Goal: Task Accomplishment & Management: Use online tool/utility

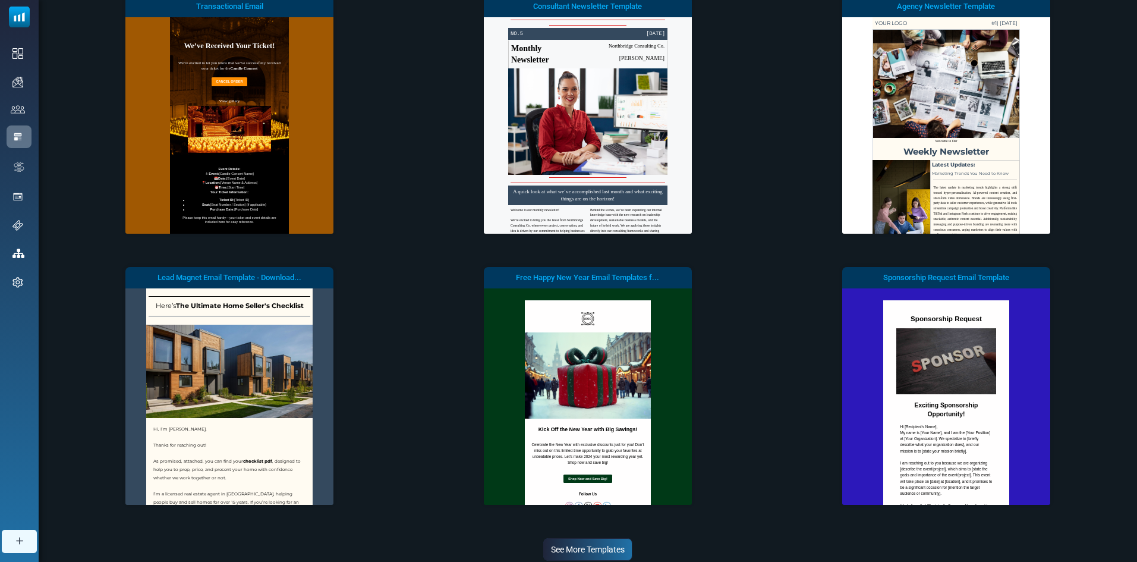
scroll to position [178, 0]
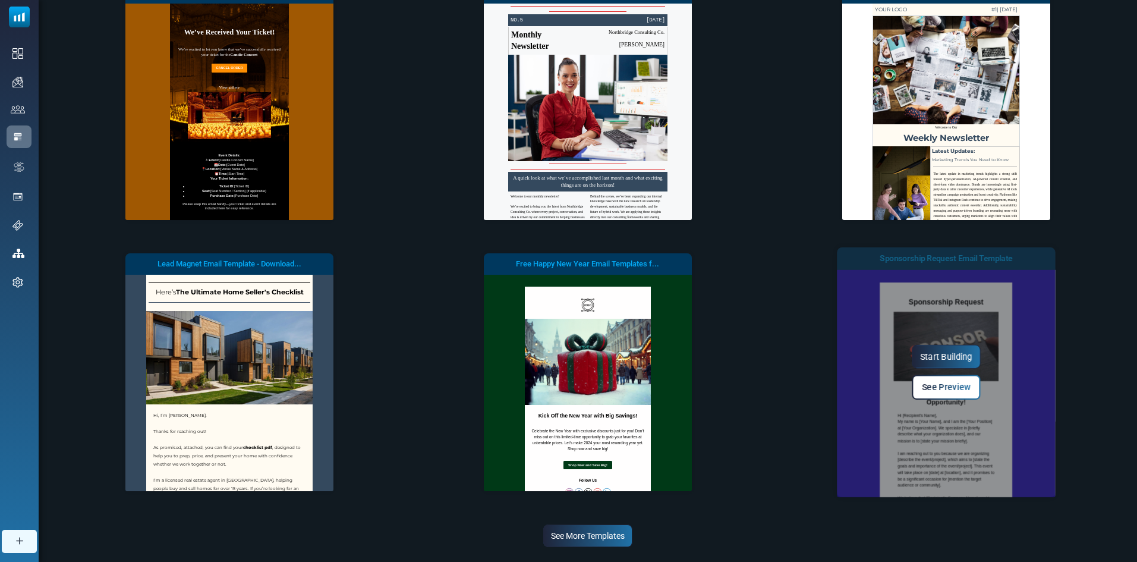
drag, startPoint x: 17, startPoint y: 128, endPoint x: 928, endPoint y: 333, distance: 933.8
click at [928, 333] on div "Start Building See Preview" at bounding box center [946, 372] width 219 height 250
click at [935, 351] on link "Start Building" at bounding box center [946, 357] width 69 height 24
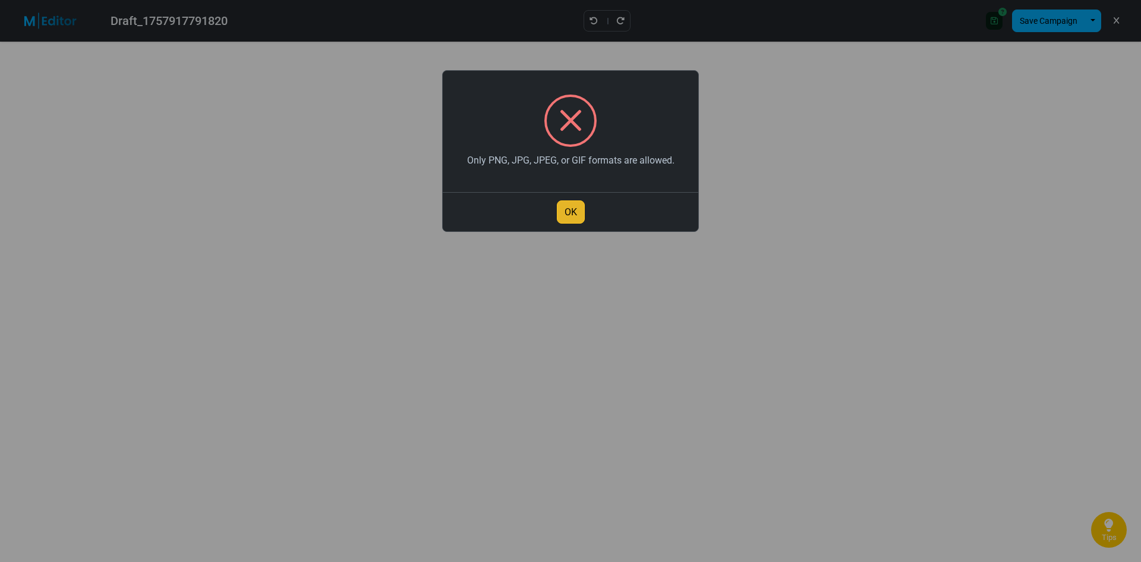
click at [568, 209] on button "OK" at bounding box center [571, 211] width 28 height 23
click at [576, 208] on button "OK" at bounding box center [571, 211] width 28 height 23
click at [569, 215] on button "OK" at bounding box center [571, 211] width 28 height 23
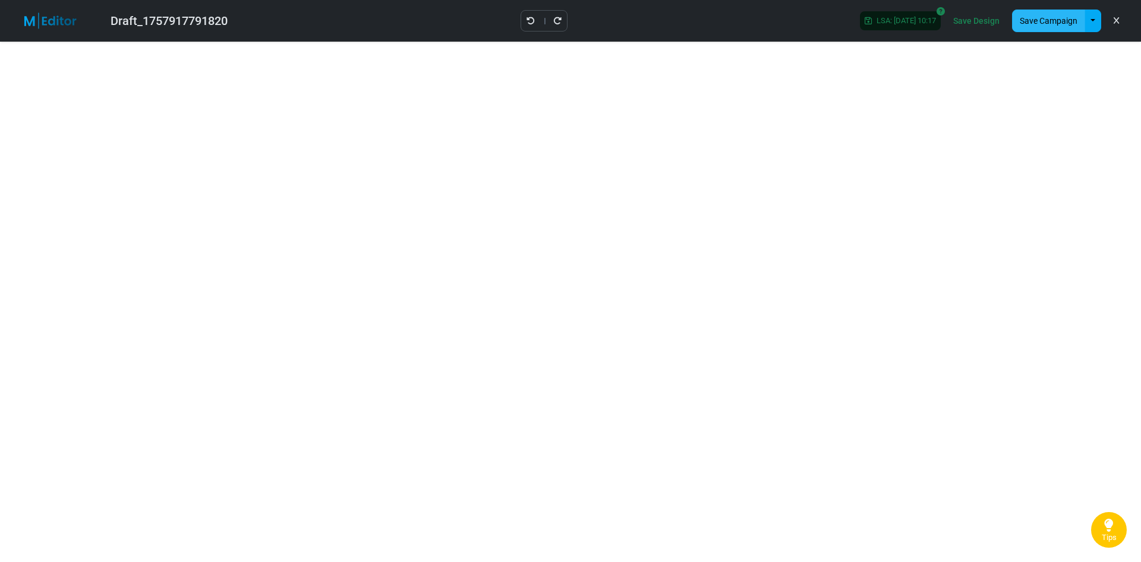
click at [1017, 17] on button "Save Campaign" at bounding box center [1048, 21] width 73 height 23
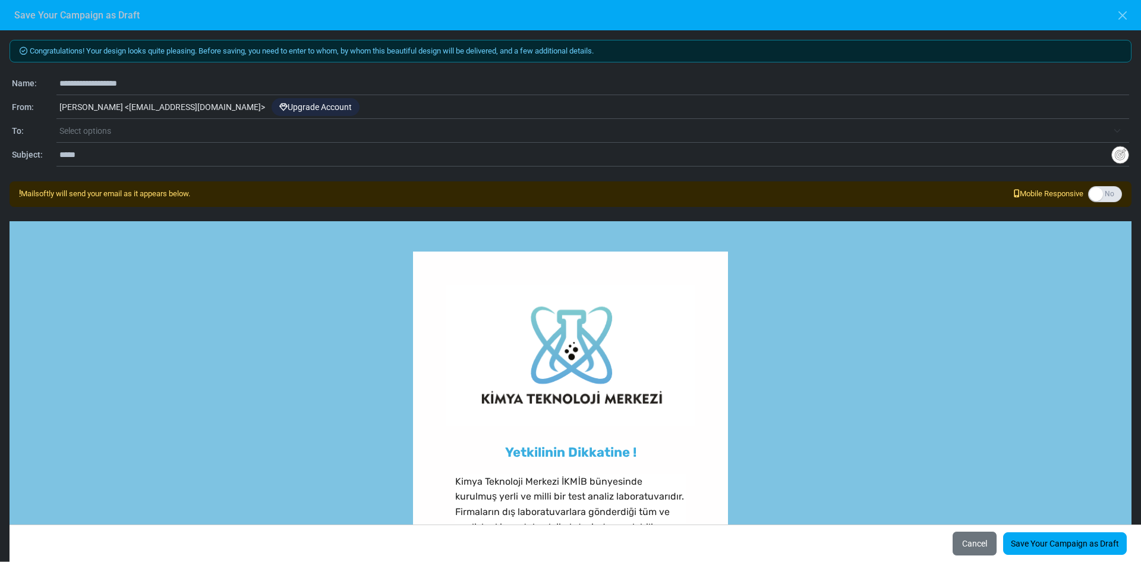
click at [78, 126] on span "Select options" at bounding box center [85, 131] width 52 height 10
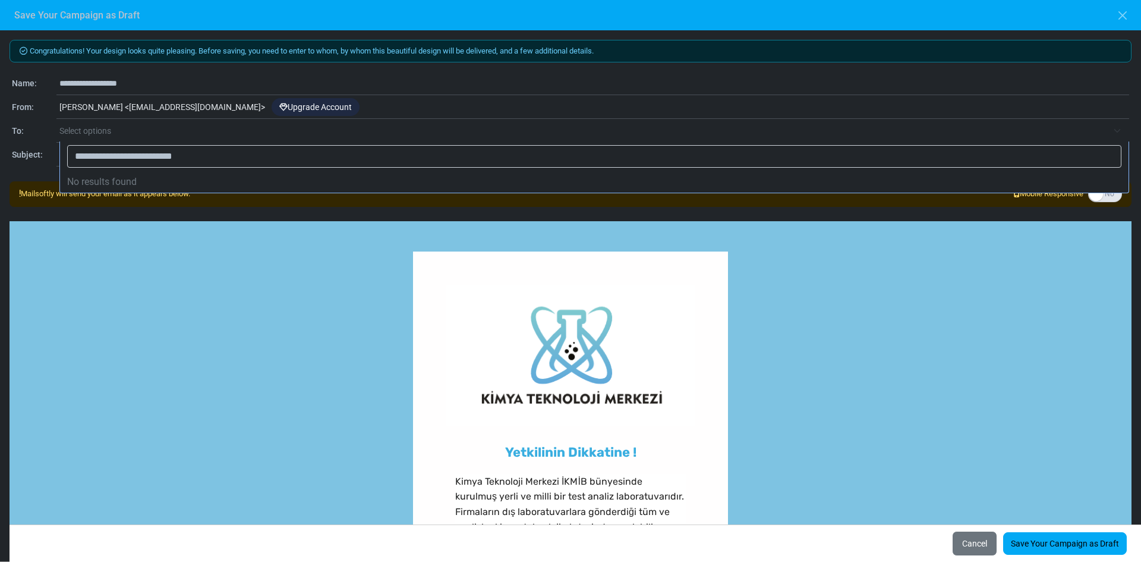
type input "**********"
click at [224, 155] on input "**********" at bounding box center [594, 156] width 1054 height 23
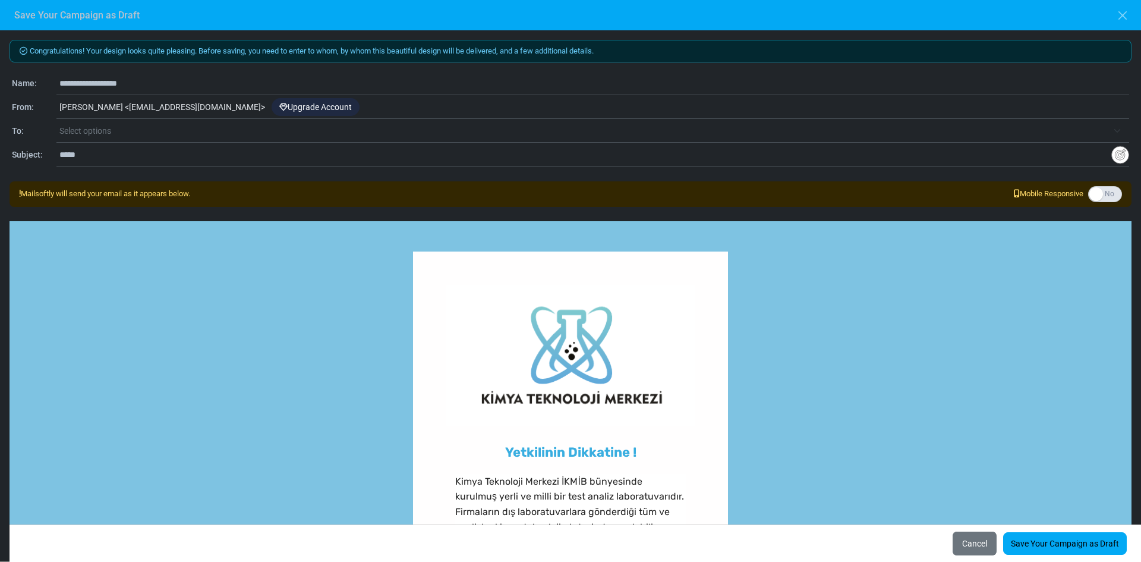
click at [174, 213] on div "**********" at bounding box center [570, 295] width 1141 height 531
click at [1118, 132] on span "Select options" at bounding box center [594, 130] width 1070 height 21
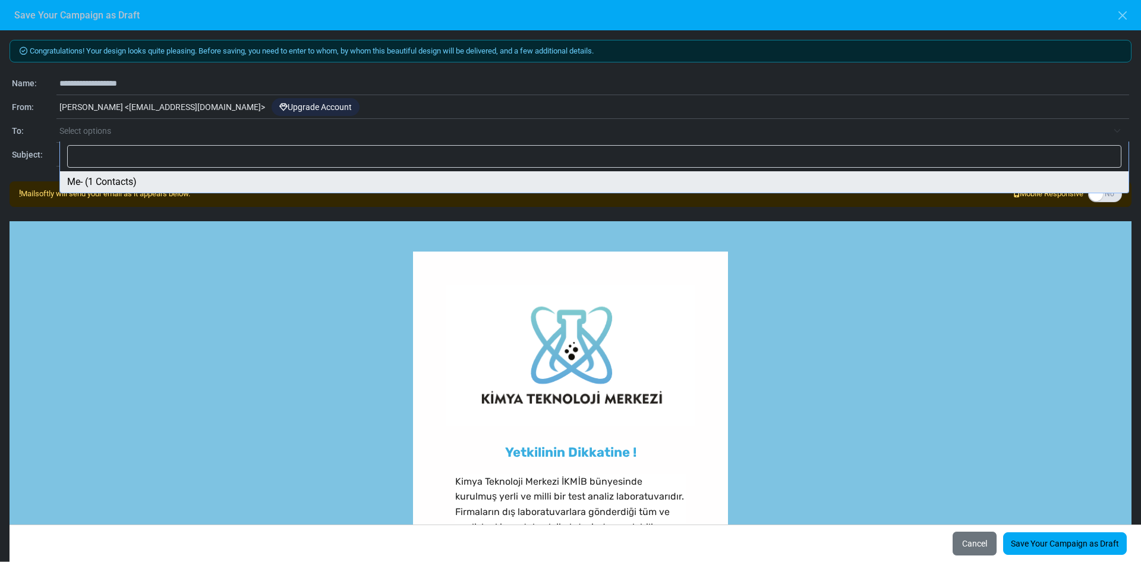
click at [77, 132] on span "Select options" at bounding box center [85, 131] width 52 height 10
select select "*****"
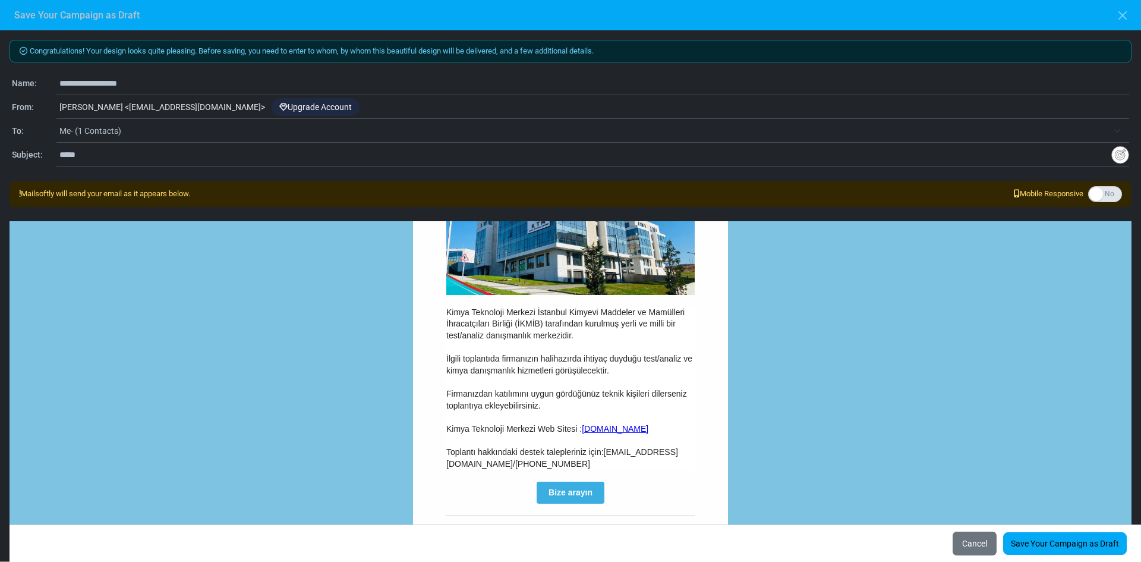
scroll to position [475, 0]
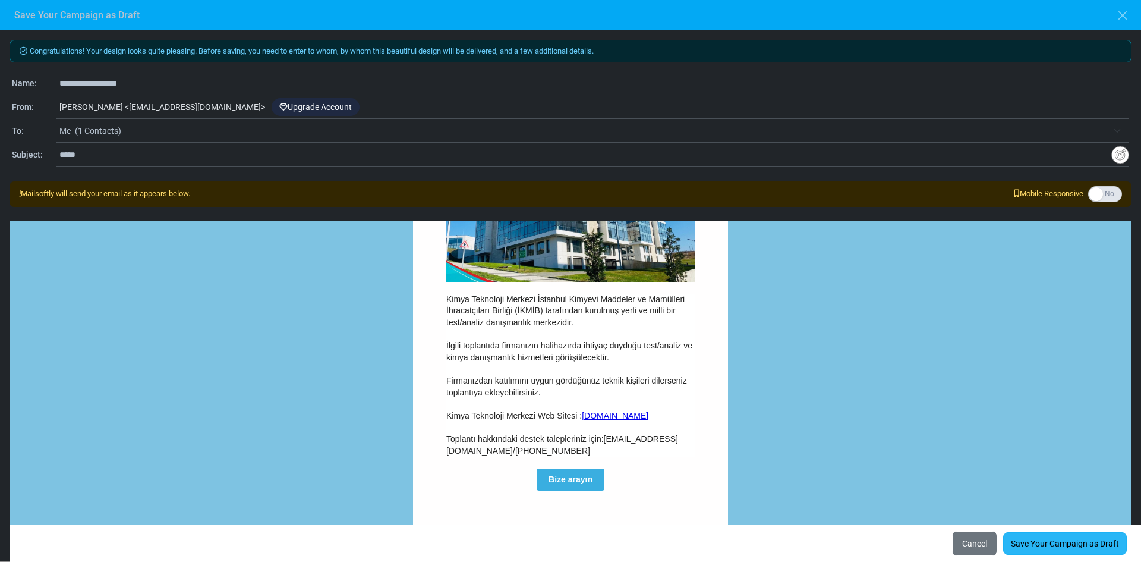
click at [1051, 544] on link "Save Your Campaign as Draft" at bounding box center [1065, 543] width 124 height 23
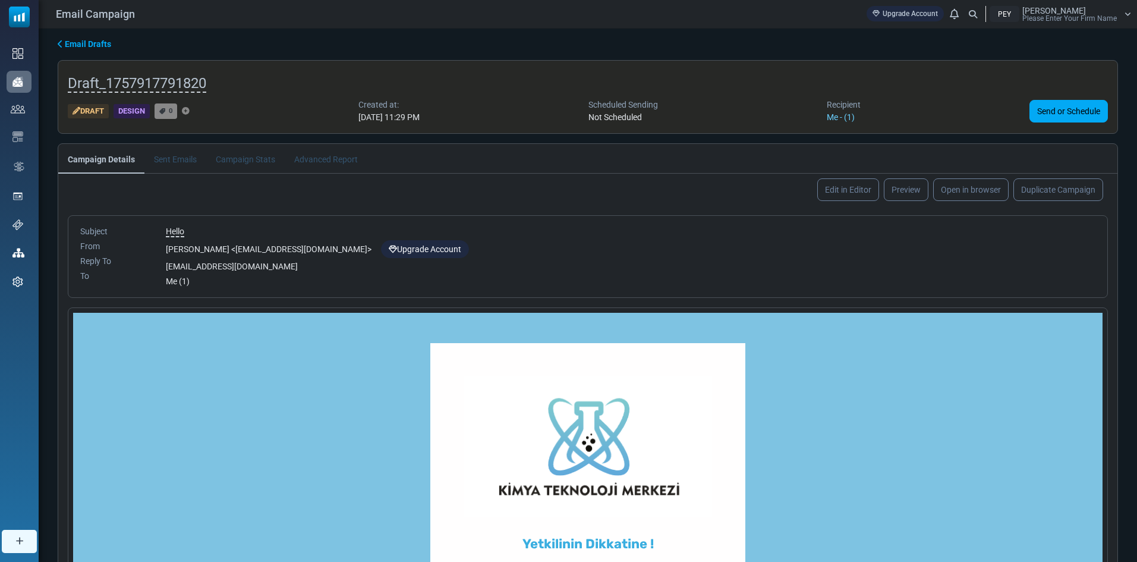
click at [174, 162] on li "Sent Emails" at bounding box center [175, 158] width 62 height 29
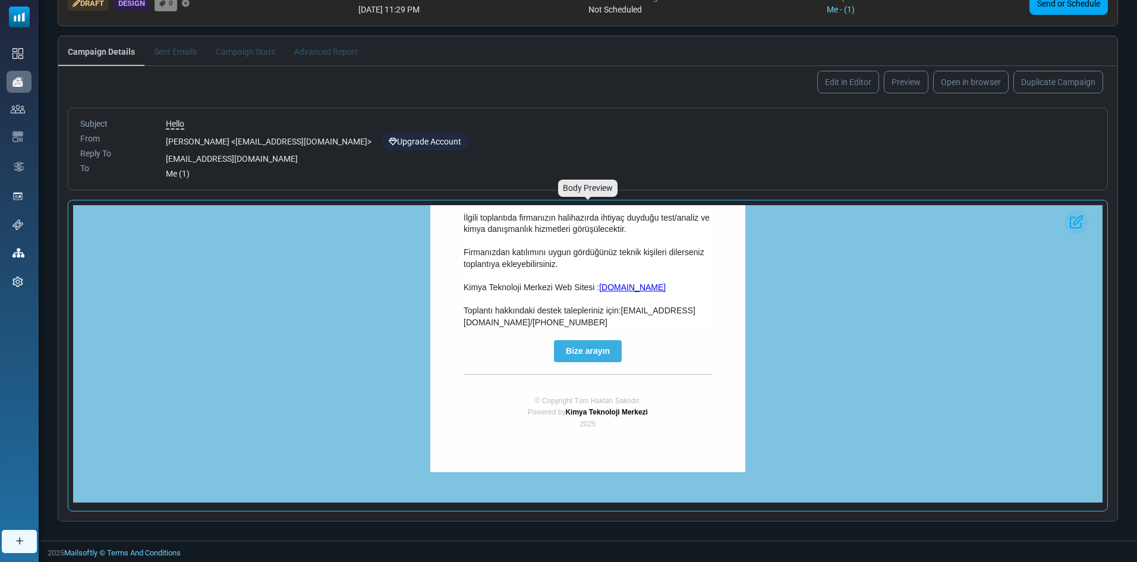
scroll to position [599, 0]
copy body
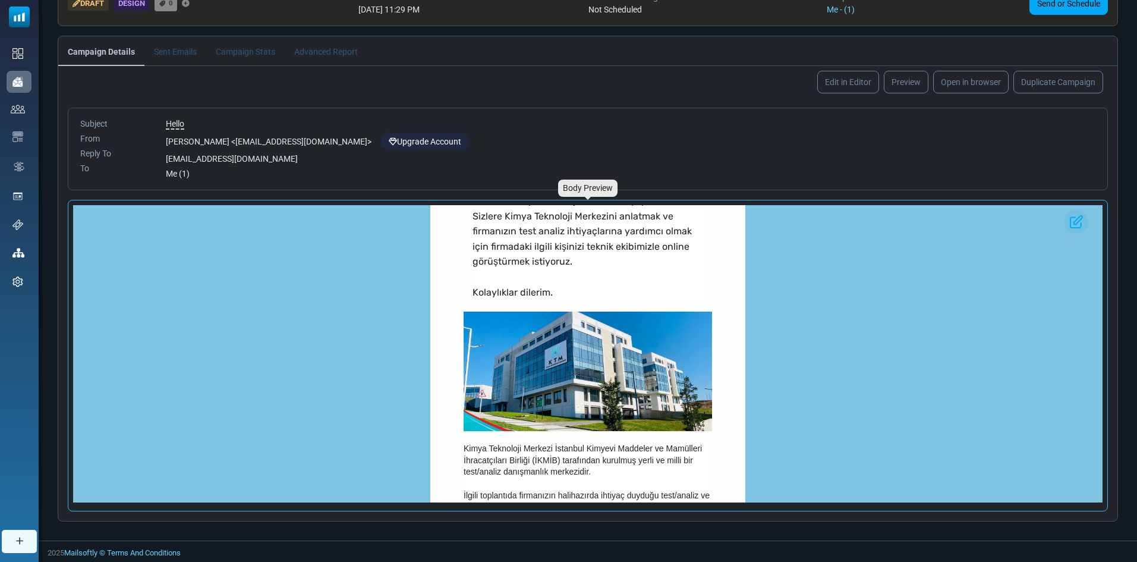
scroll to position [242, 0]
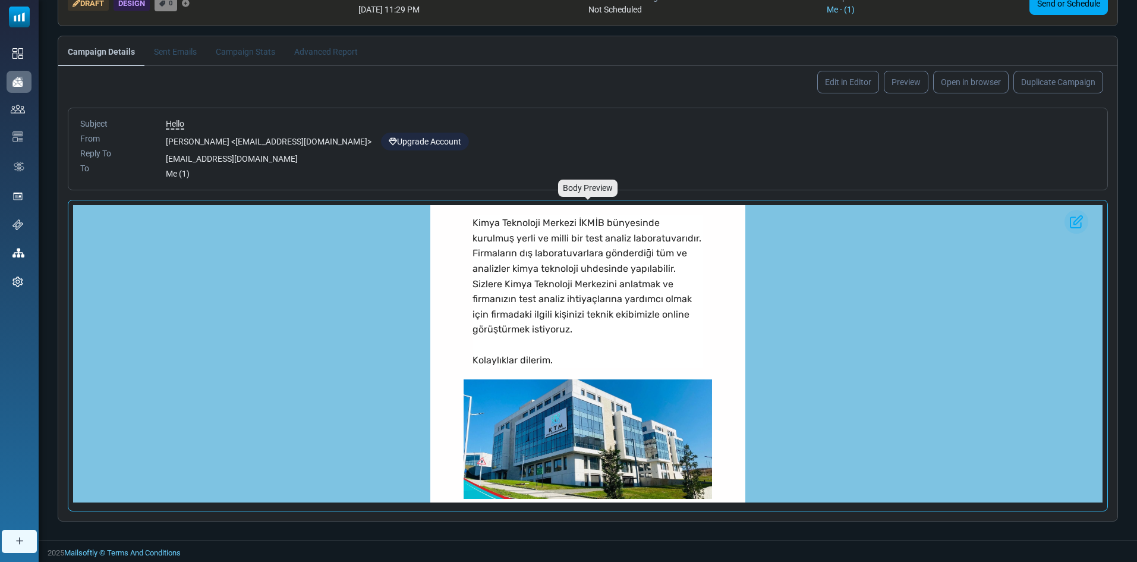
click at [655, 274] on p "Kimya Teknoloji Merkezi İKMİB bünyesinde kurulmuş yerli ve milli bir test anali…" at bounding box center [587, 276] width 231 height 122
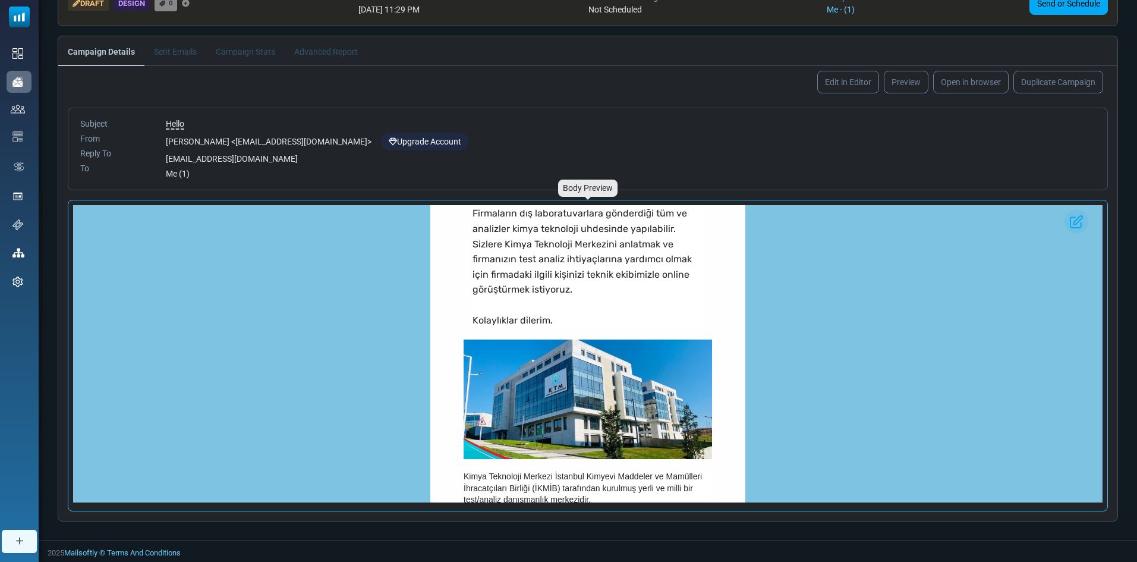
scroll to position [302, 0]
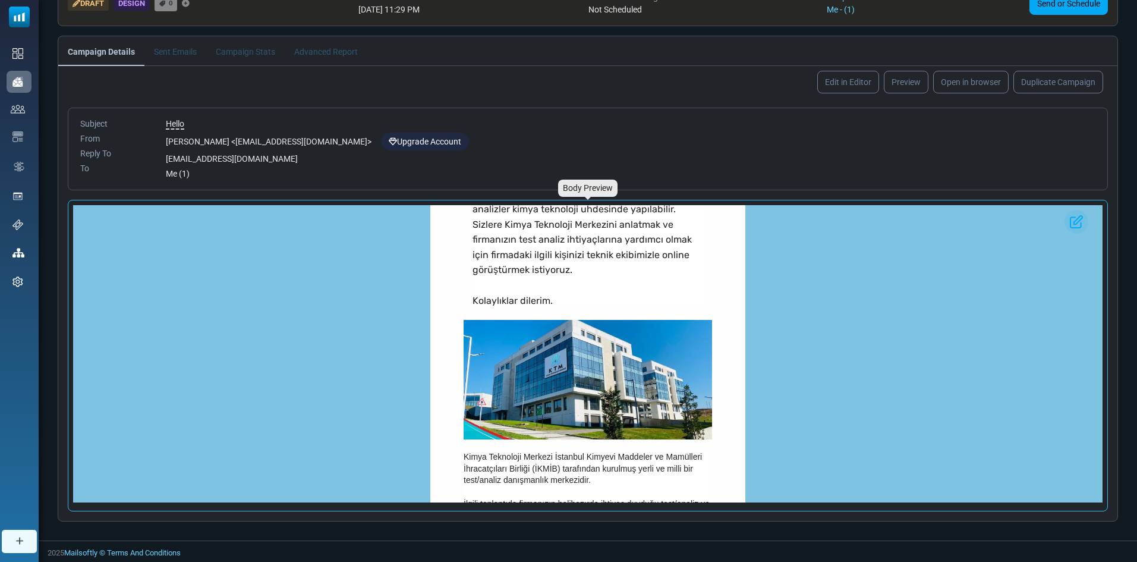
click at [632, 339] on img at bounding box center [588, 379] width 248 height 119
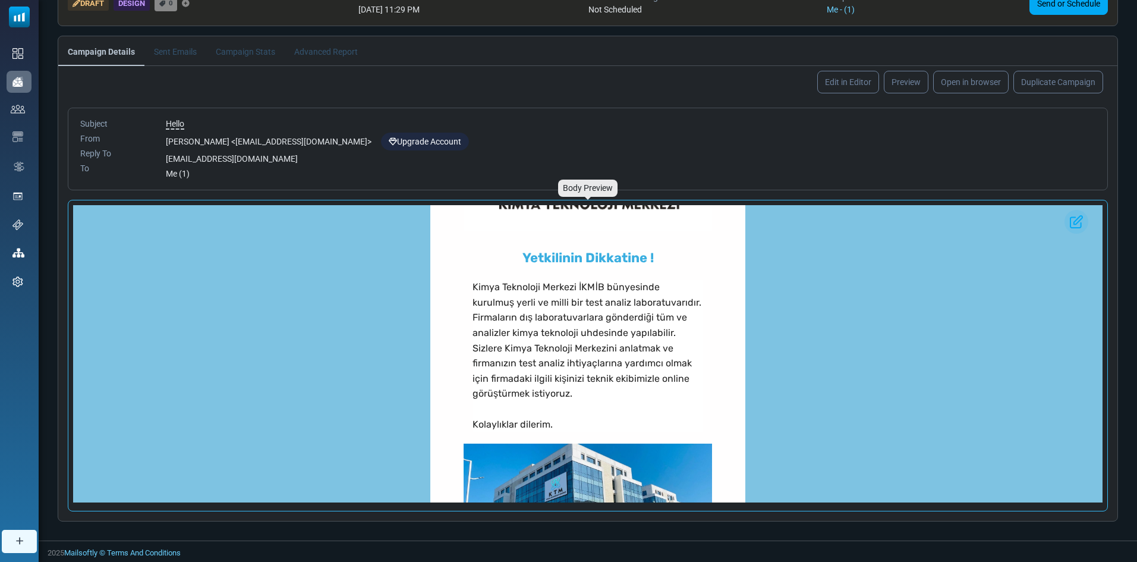
scroll to position [238, 0]
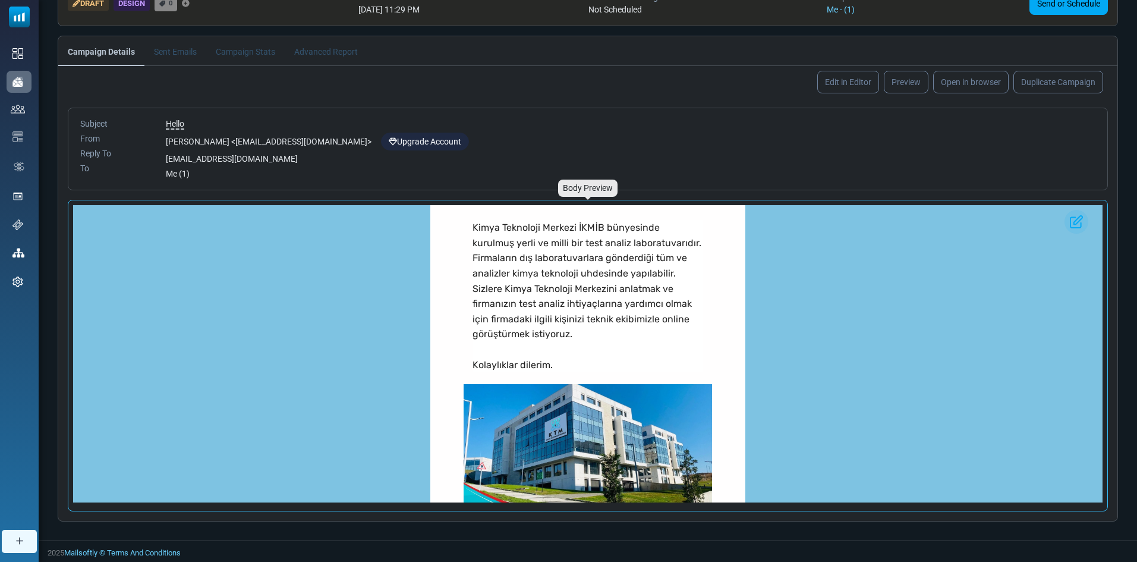
click at [613, 421] on img at bounding box center [588, 443] width 248 height 119
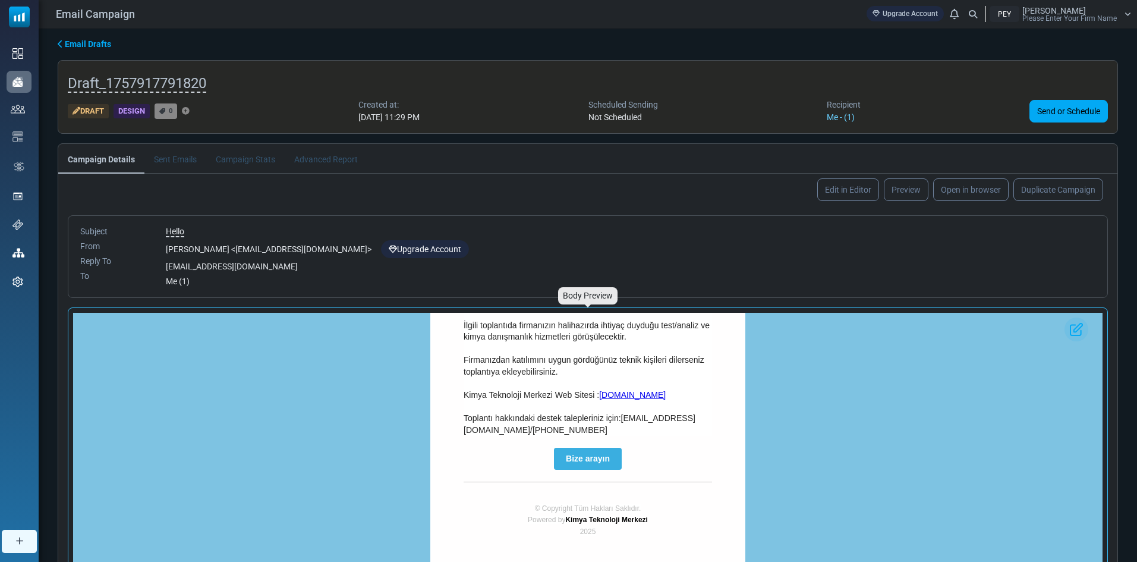
scroll to position [594, 0]
click at [1079, 324] on img at bounding box center [1076, 329] width 24 height 24
click at [1076, 332] on img at bounding box center [1076, 329] width 24 height 24
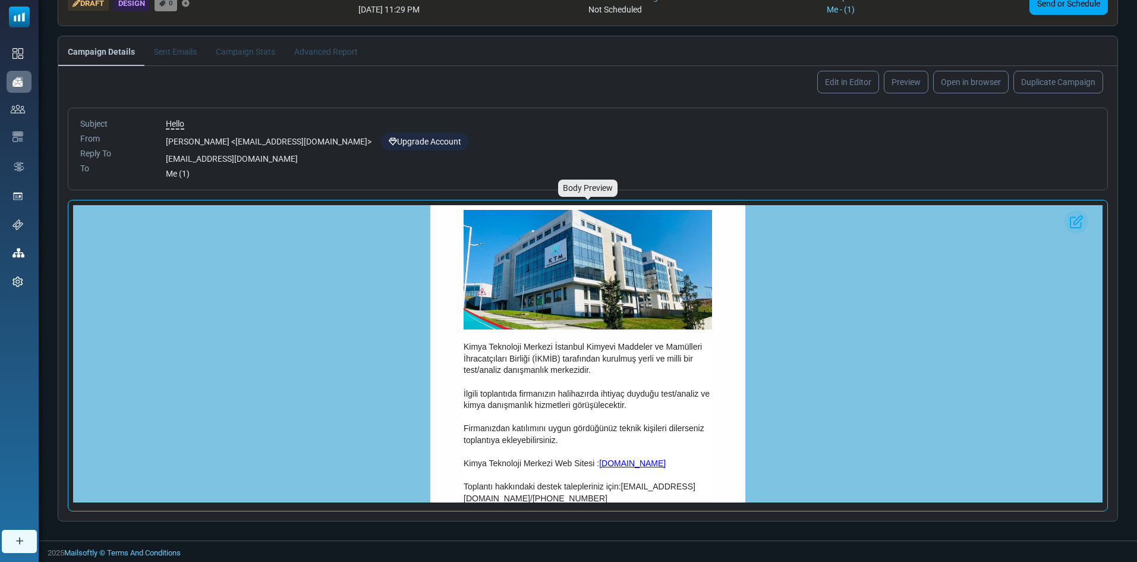
scroll to position [178, 0]
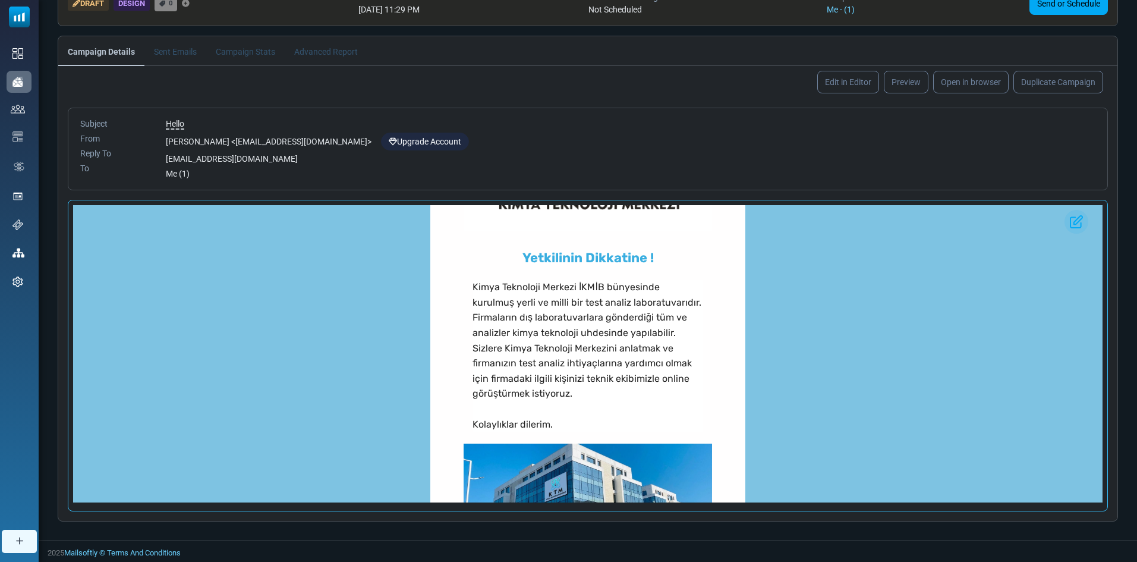
click at [1078, 223] on img at bounding box center [1076, 222] width 24 height 24
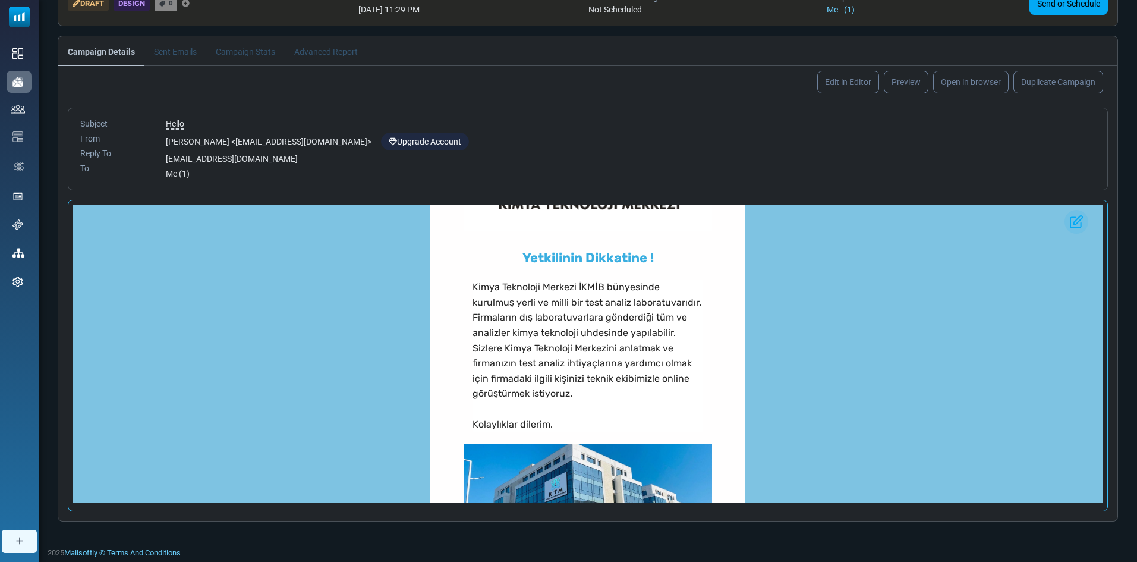
click at [1078, 223] on img at bounding box center [1076, 222] width 24 height 24
click at [1077, 222] on img at bounding box center [1076, 222] width 24 height 24
click at [1078, 222] on img at bounding box center [1076, 222] width 24 height 24
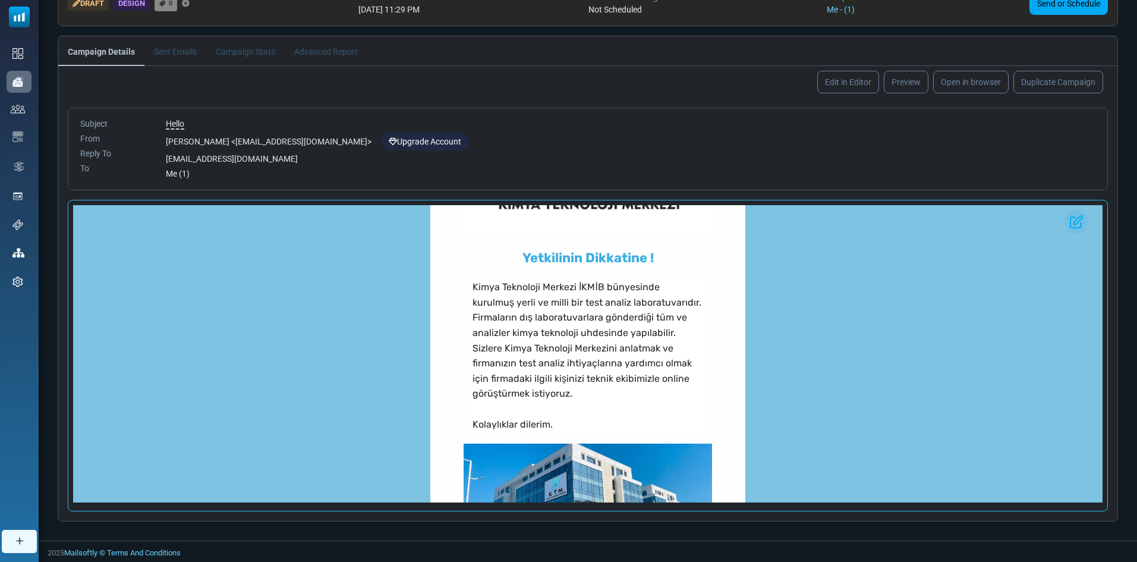
click at [1078, 222] on img at bounding box center [1076, 222] width 24 height 24
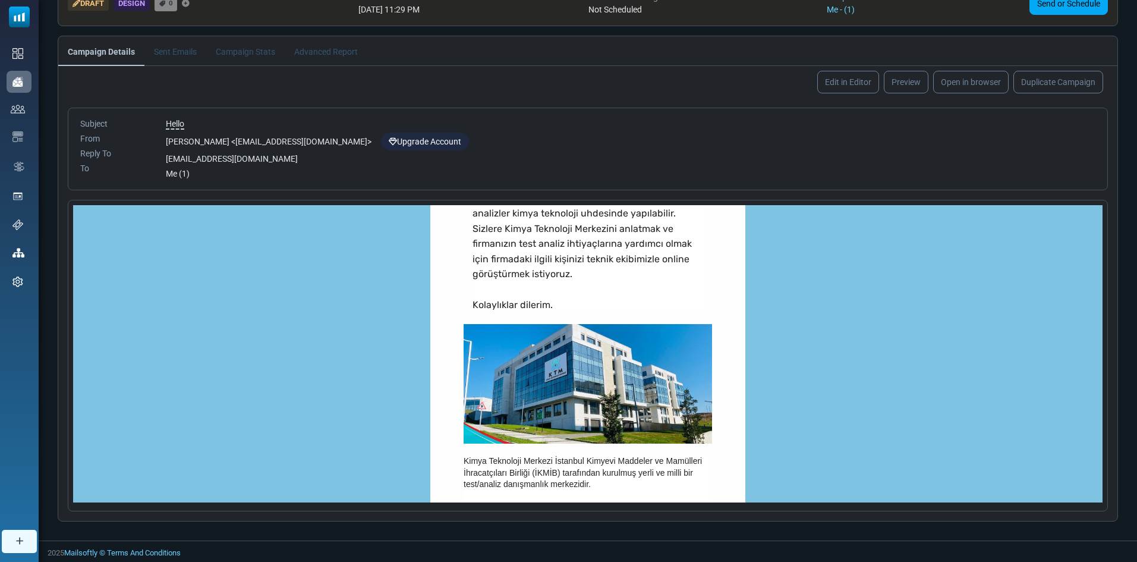
scroll to position [297, 0]
click at [842, 80] on link "Edit in Editor" at bounding box center [847, 82] width 65 height 24
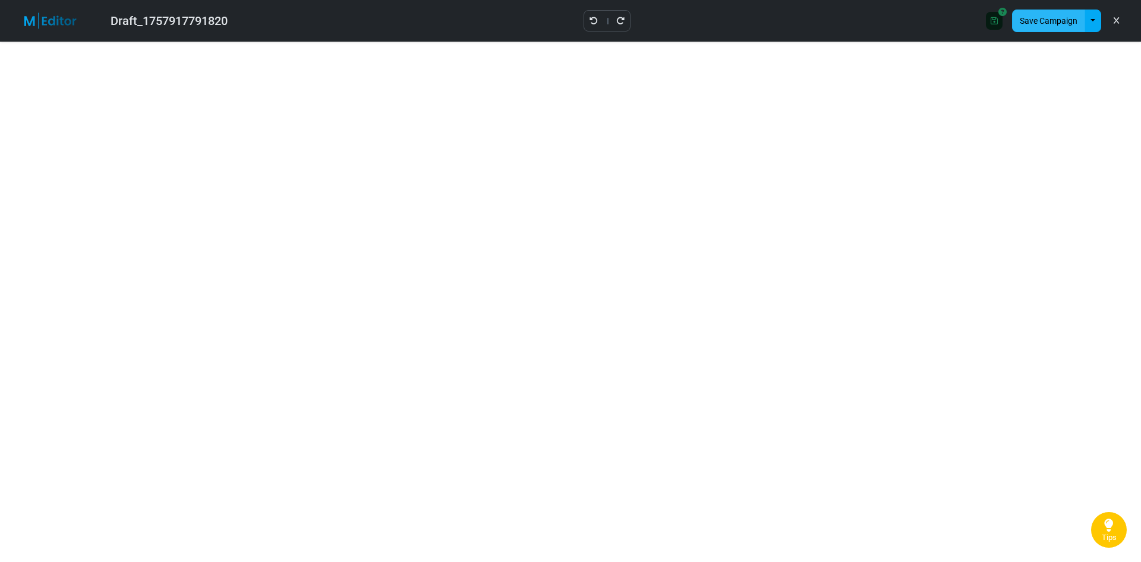
click at [1022, 21] on button "Save Campaign" at bounding box center [1048, 21] width 73 height 23
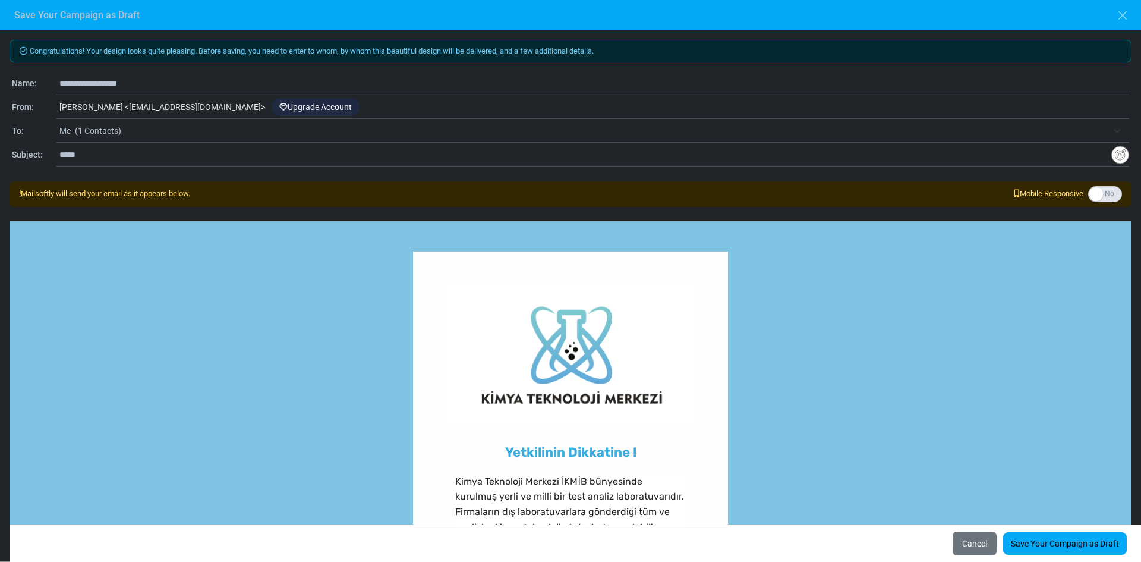
click at [153, 132] on span "Me- (1 Contacts)" at bounding box center [583, 131] width 1048 height 14
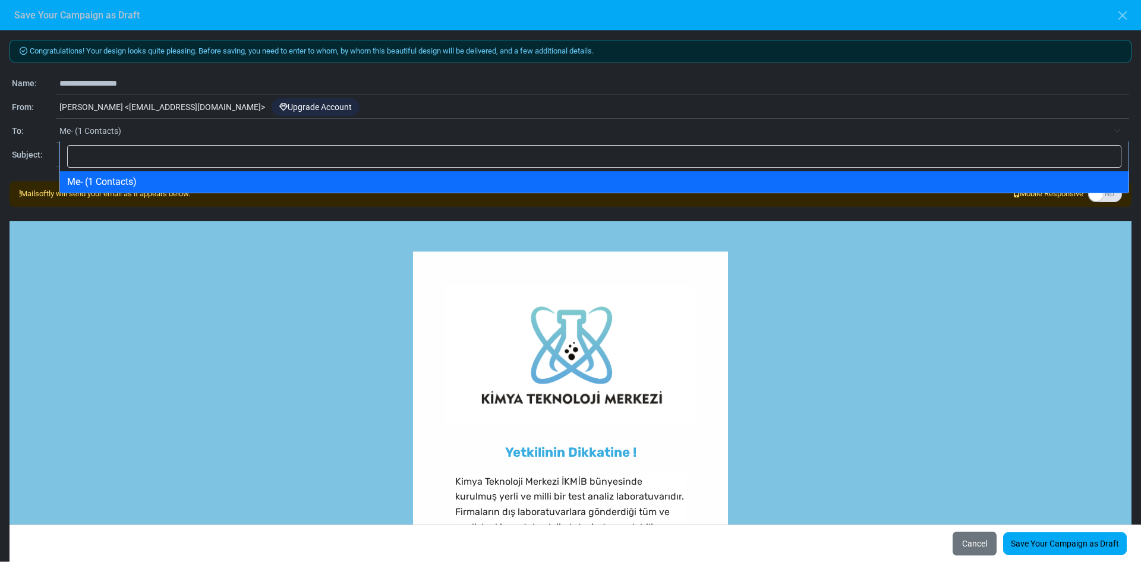
click at [153, 132] on span "Me- (1 Contacts)" at bounding box center [583, 131] width 1048 height 14
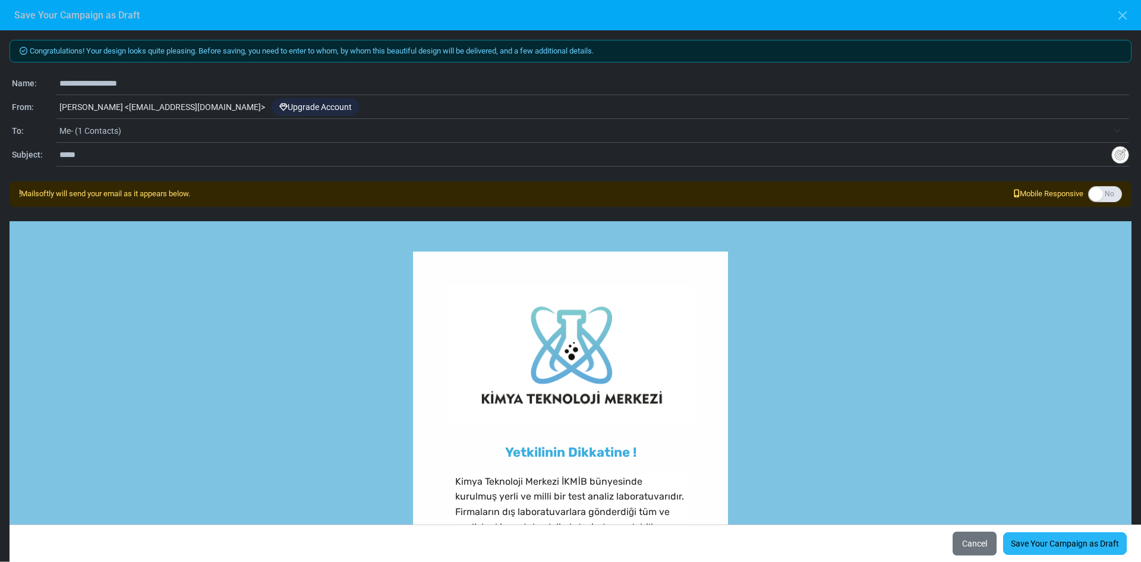
click at [1030, 542] on link "Save Your Campaign as Draft" at bounding box center [1065, 543] width 124 height 23
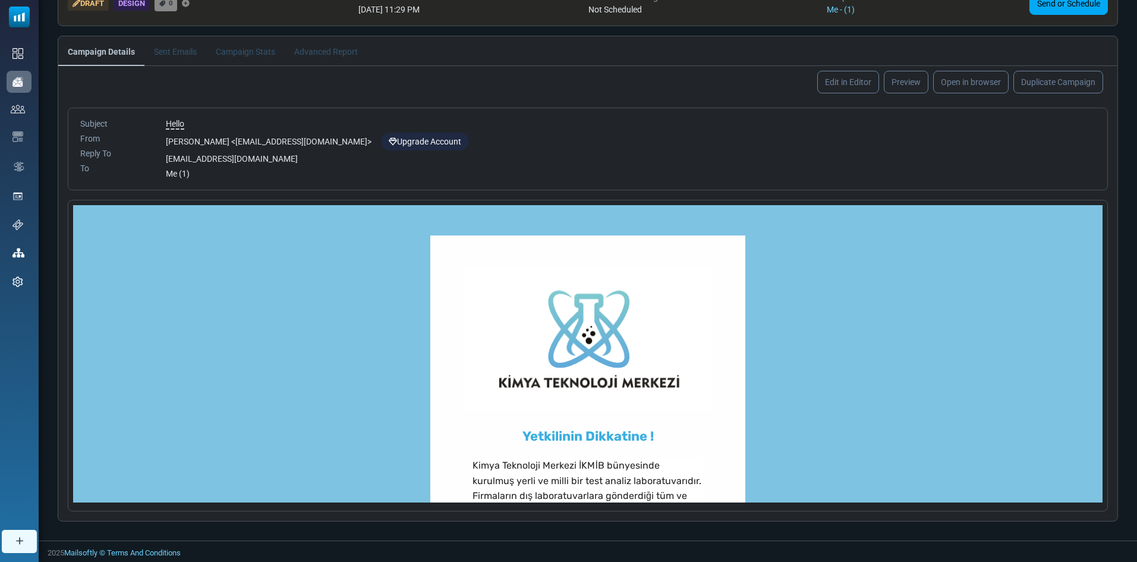
click at [815, 138] on div "[PERSON_NAME] < [EMAIL_ADDRESS][DOMAIN_NAME] > Upgrade Account" at bounding box center [630, 142] width 929 height 18
click at [60, 213] on form "**********" at bounding box center [587, 310] width 1059 height 404
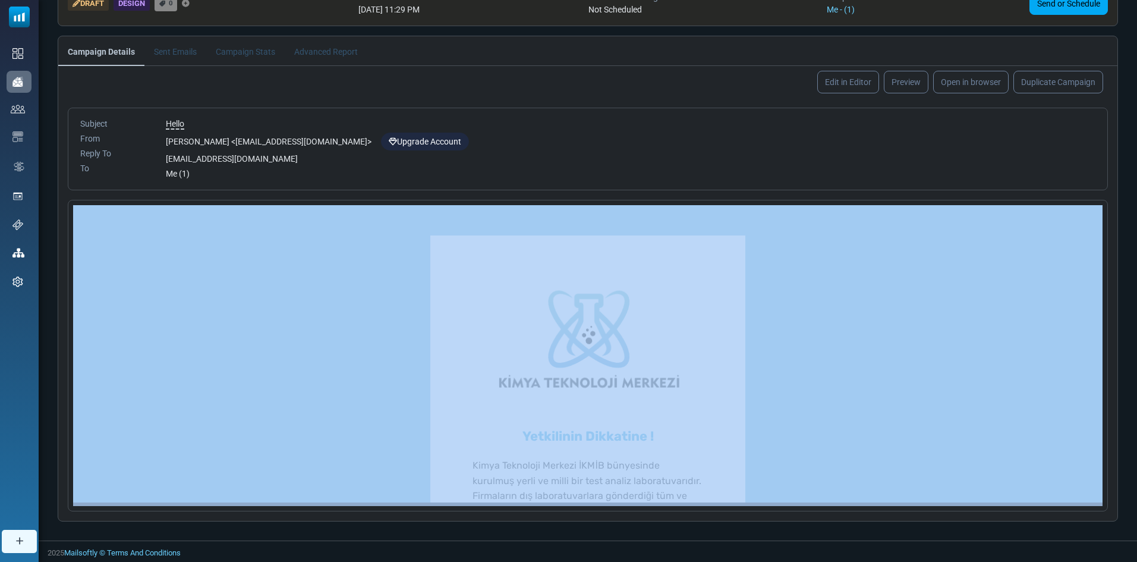
click at [60, 213] on form "**********" at bounding box center [587, 310] width 1059 height 404
click at [62, 196] on form "**********" at bounding box center [587, 310] width 1059 height 404
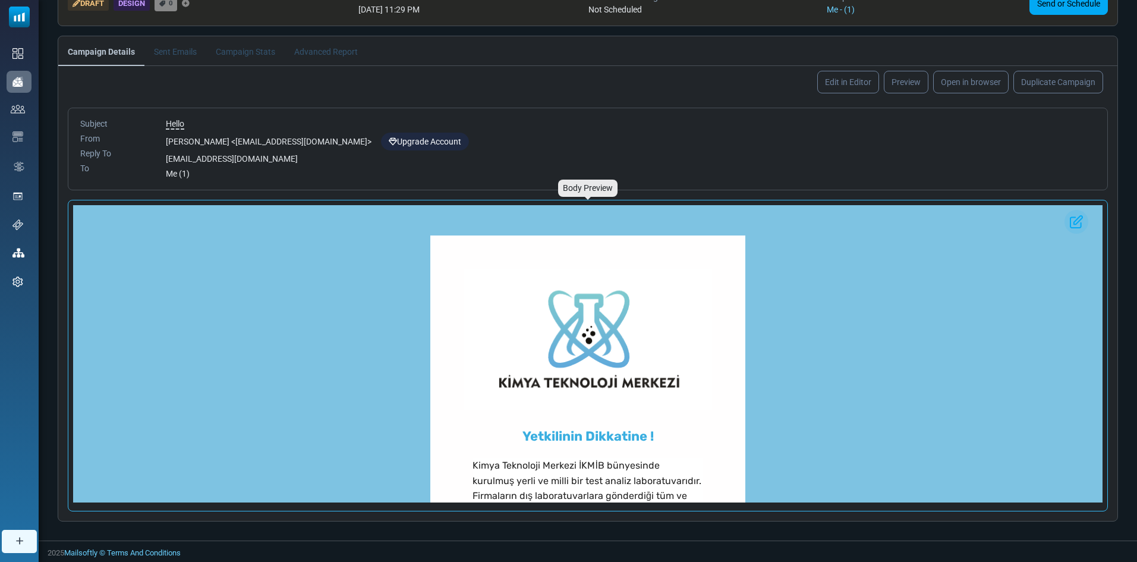
click at [68, 242] on div "Body Preview" at bounding box center [587, 355] width 1039 height 310
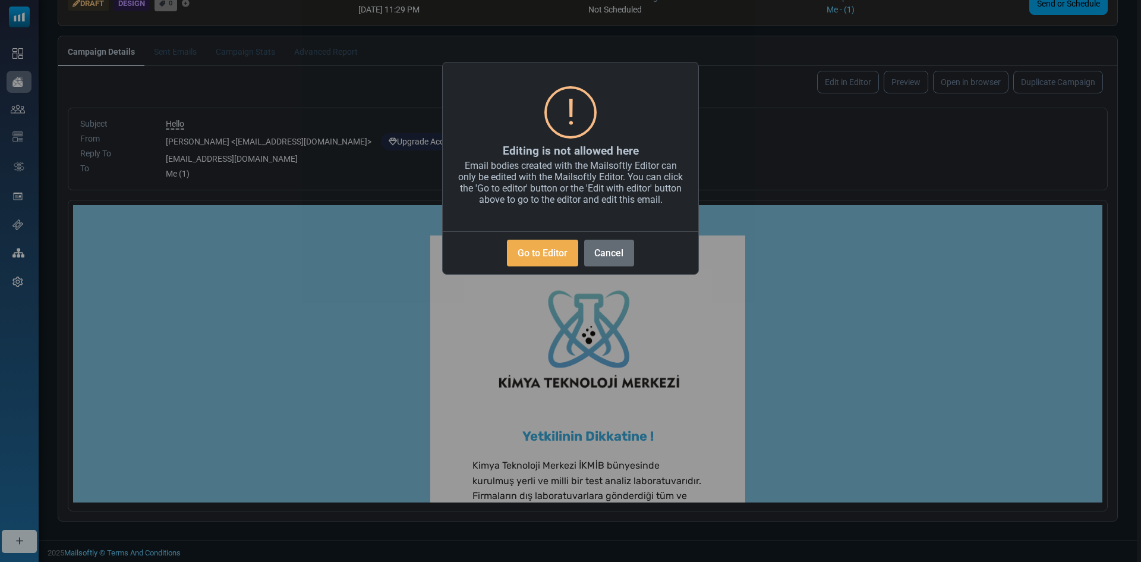
click at [597, 254] on button "Cancel" at bounding box center [609, 252] width 50 height 27
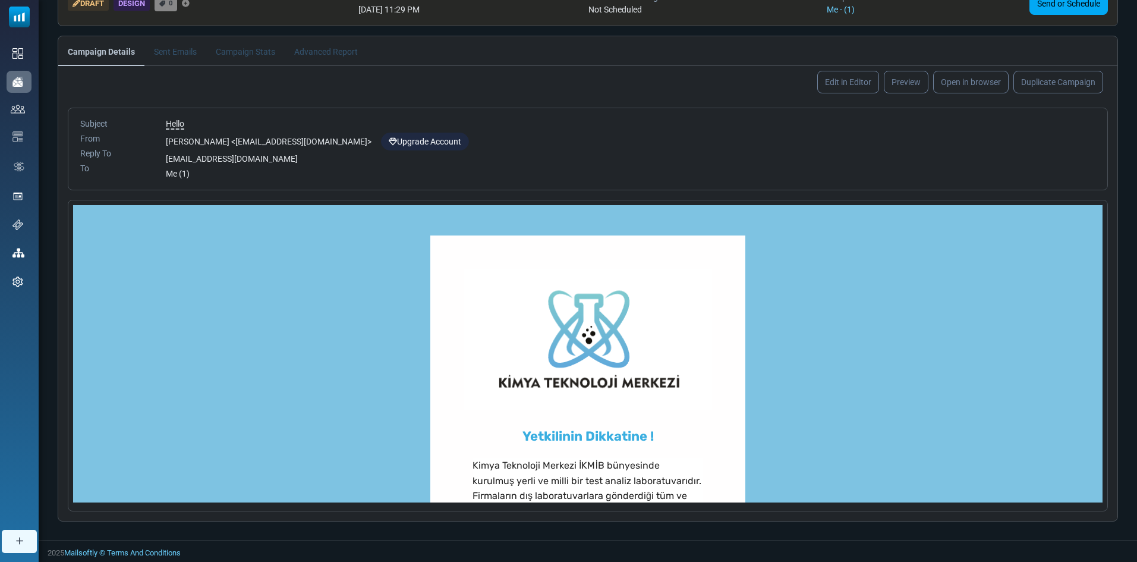
click at [61, 215] on form "**********" at bounding box center [587, 310] width 1059 height 404
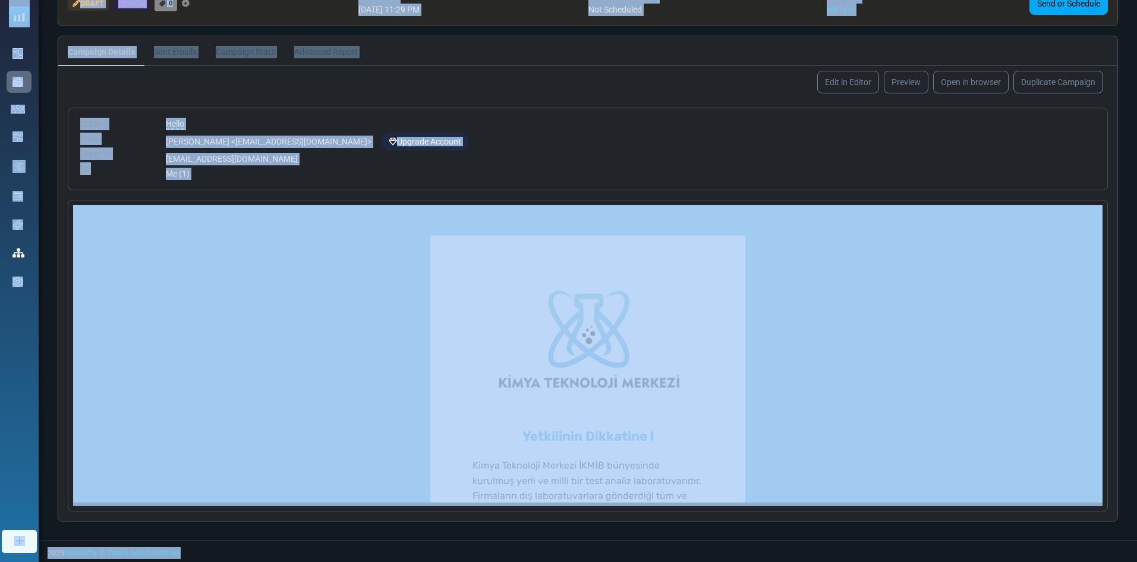
click at [61, 215] on form "**********" at bounding box center [587, 310] width 1059 height 404
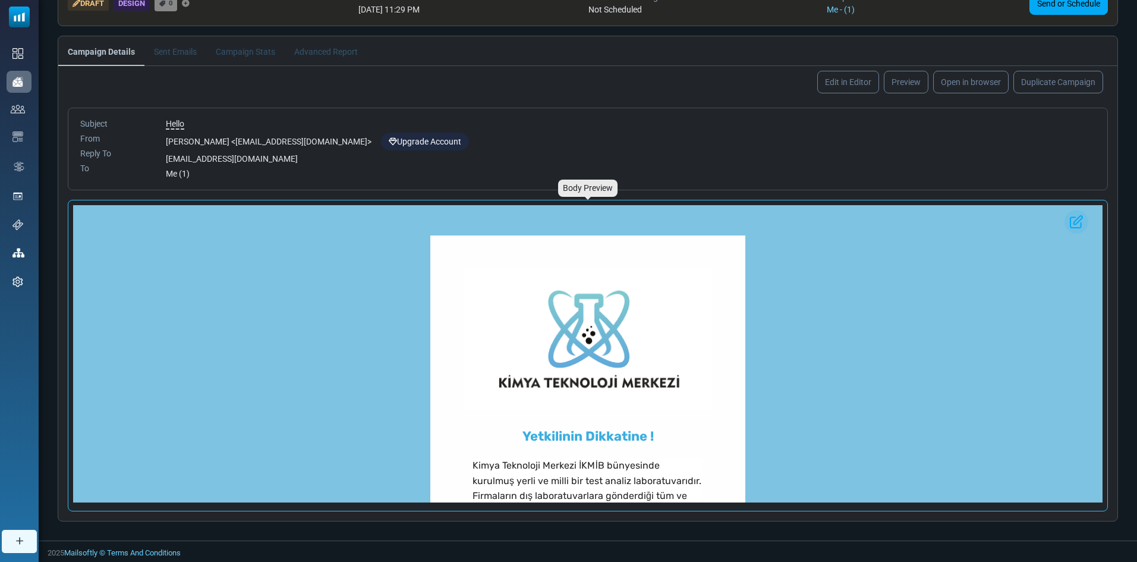
click at [71, 219] on div "Body Preview" at bounding box center [587, 355] width 1039 height 310
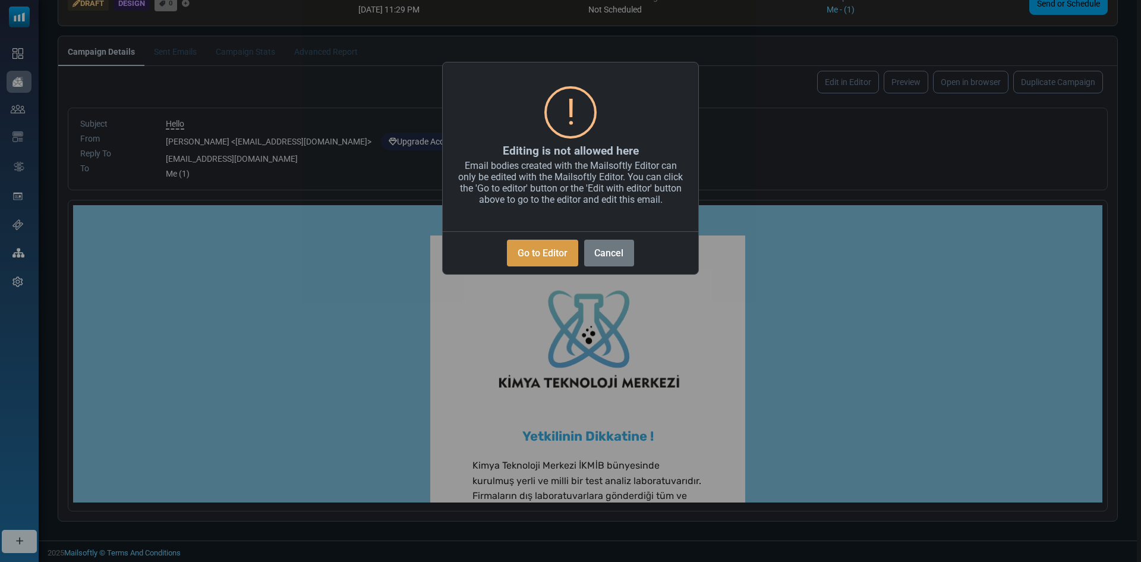
click at [522, 245] on button "Go to Editor" at bounding box center [542, 252] width 71 height 27
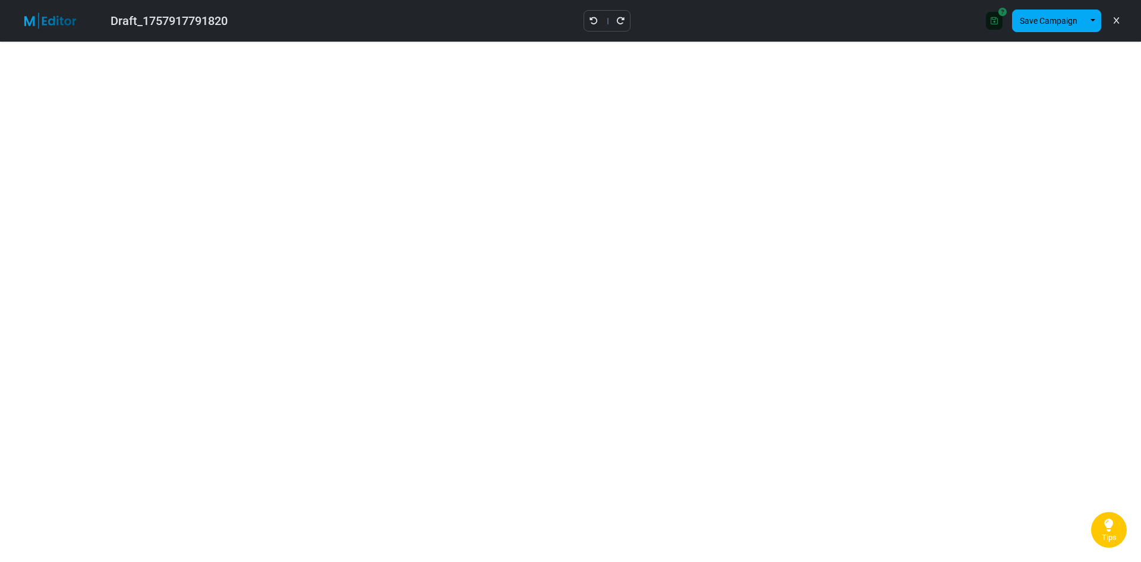
click at [1120, 17] on link at bounding box center [1116, 21] width 11 height 20
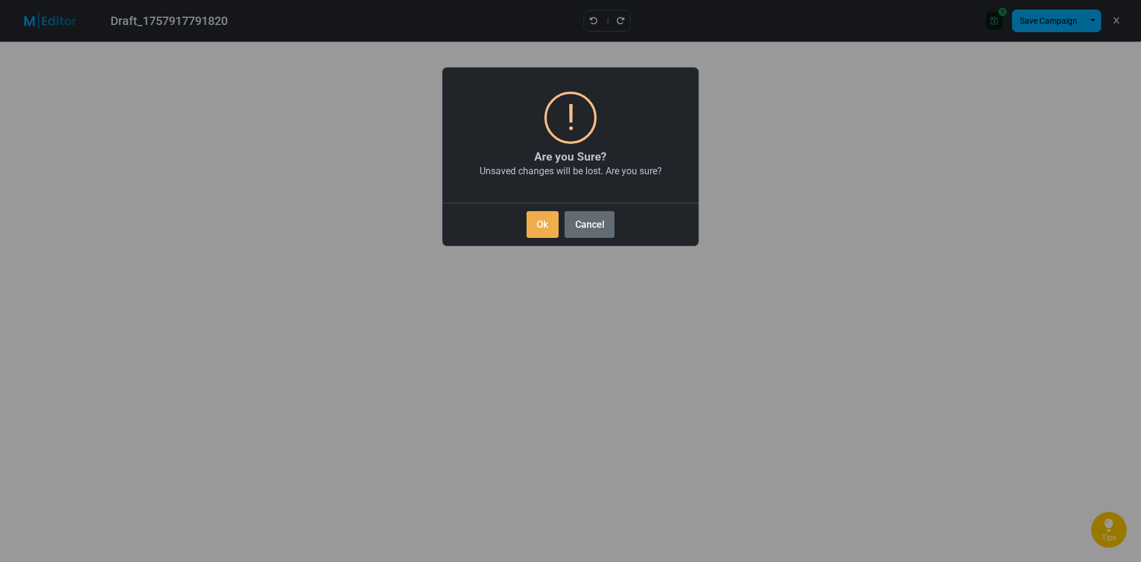
click at [603, 228] on button "Cancel" at bounding box center [590, 224] width 50 height 27
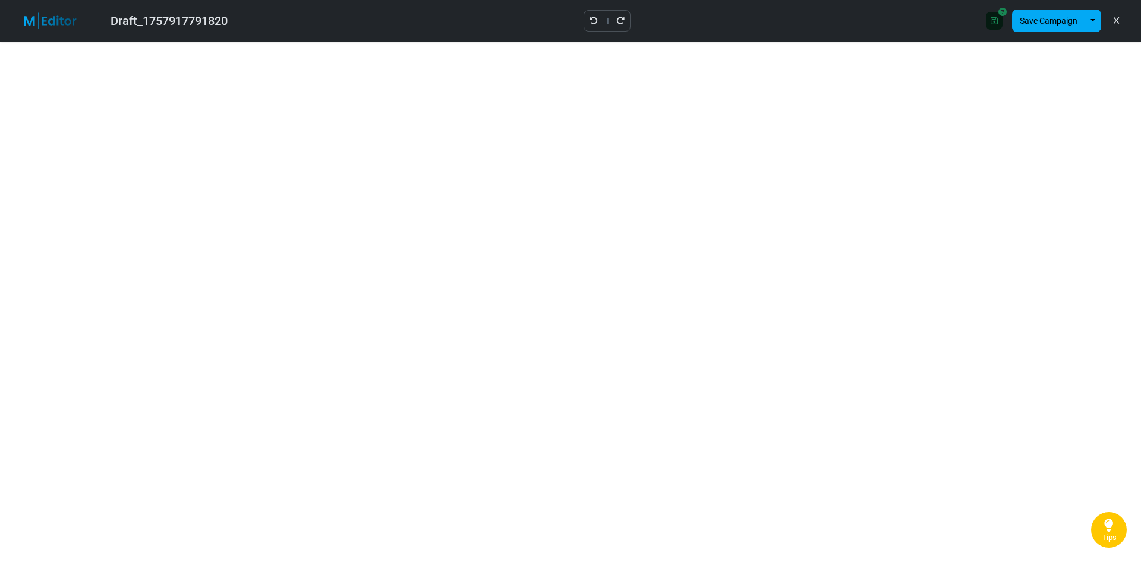
click at [57, 23] on img at bounding box center [57, 20] width 77 height 17
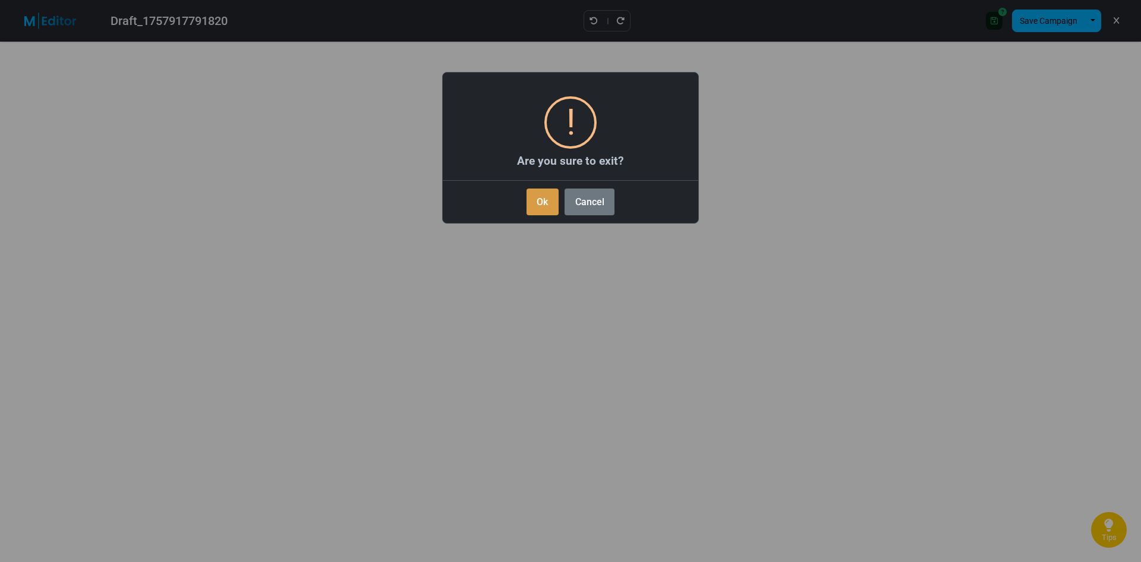
click at [533, 195] on button "Ok" at bounding box center [543, 201] width 32 height 27
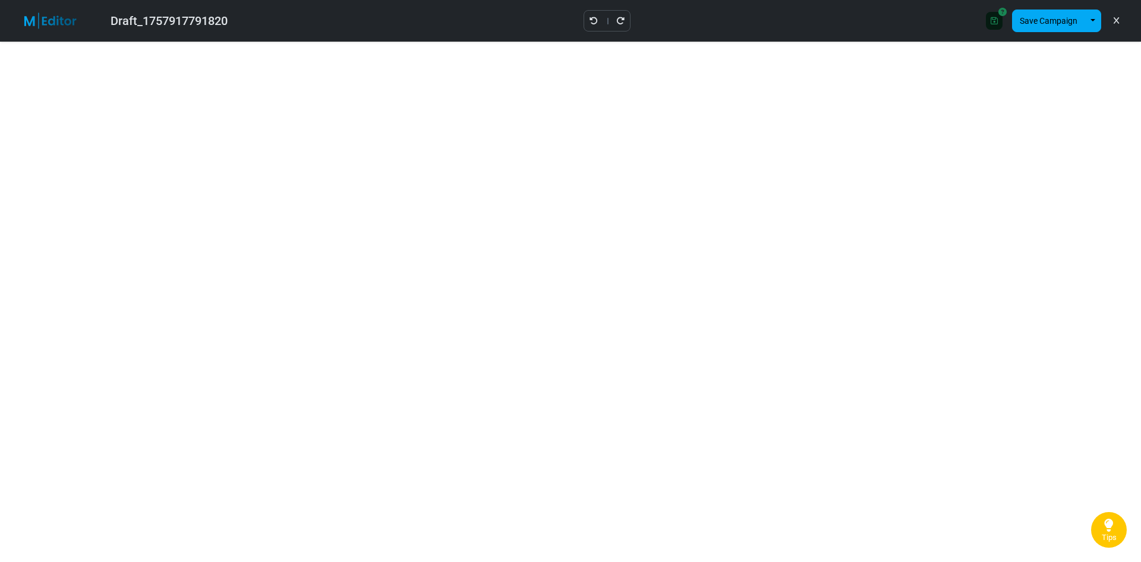
click at [44, 24] on img at bounding box center [57, 20] width 77 height 17
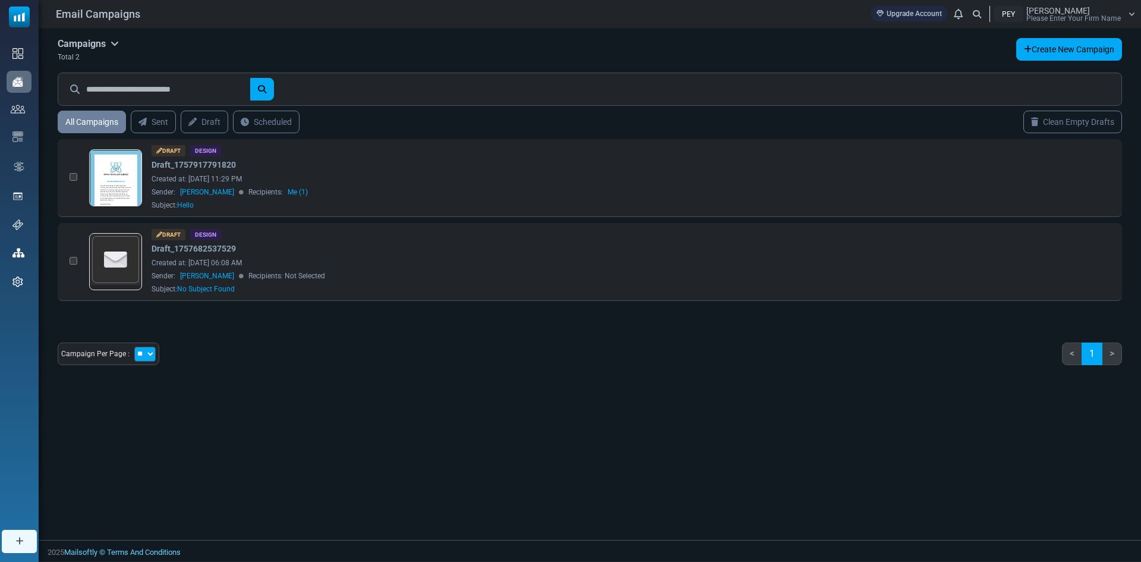
click at [908, 18] on link "Upgrade Account" at bounding box center [909, 13] width 77 height 15
